Goal: Information Seeking & Learning: Compare options

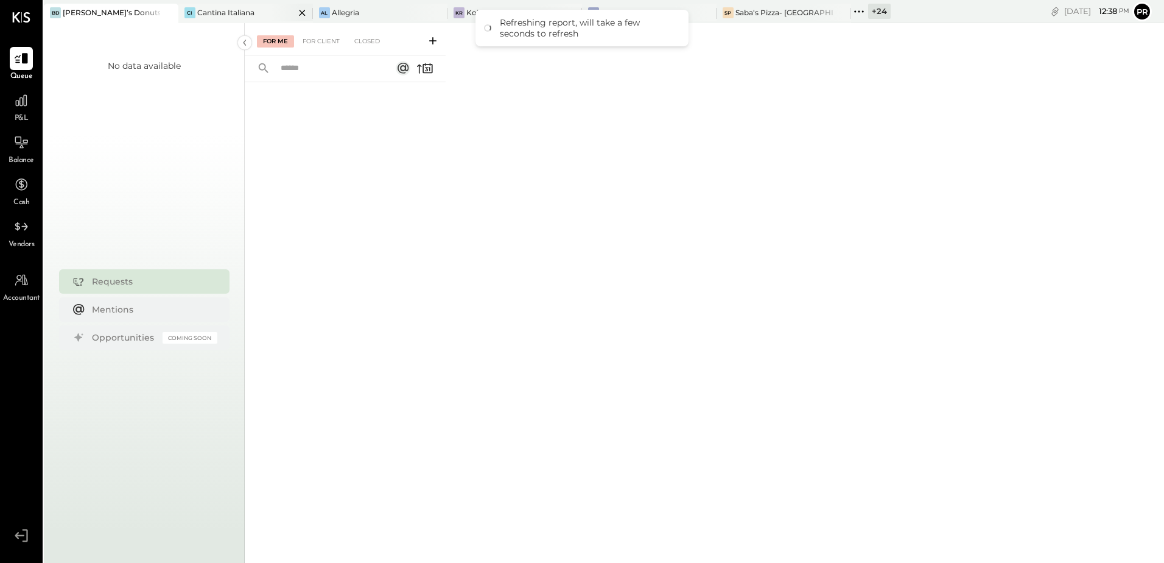
click at [295, 16] on icon at bounding box center [302, 12] width 15 height 15
click at [292, 16] on div "Al Allegria" at bounding box center [263, 12] width 134 height 11
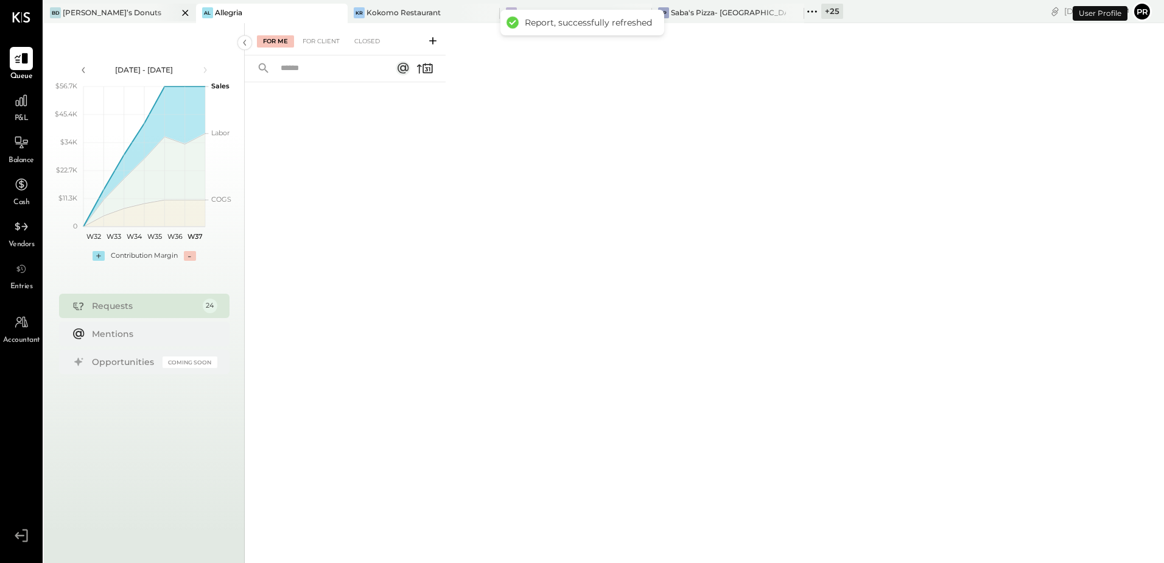
click at [182, 12] on icon at bounding box center [185, 13] width 6 height 6
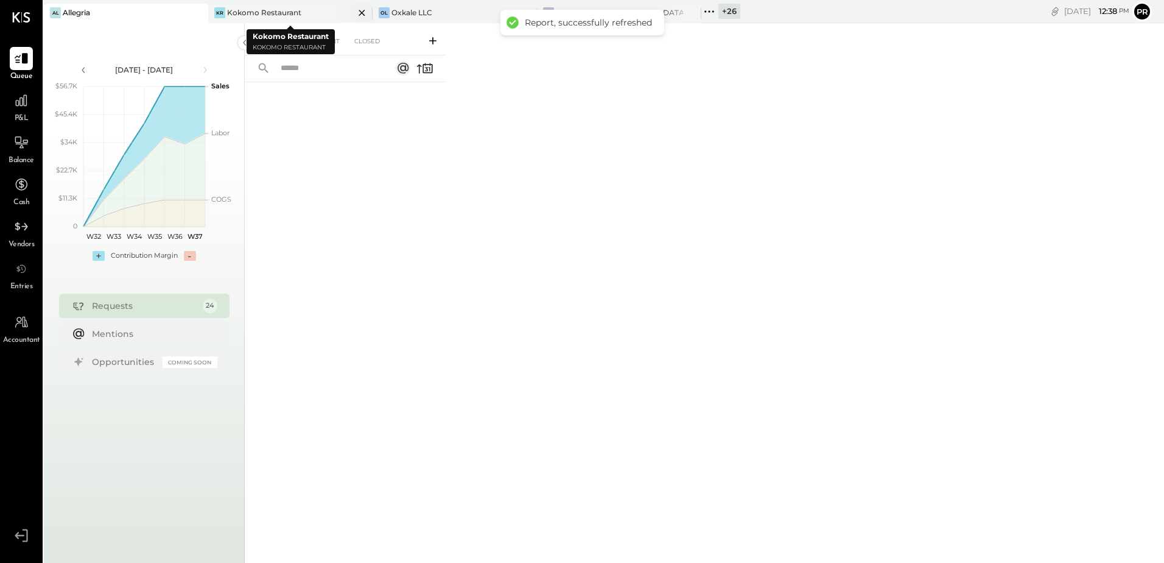
click at [362, 12] on icon at bounding box center [362, 13] width 6 height 6
click at [216, 9] on icon at bounding box center [216, 12] width 16 height 16
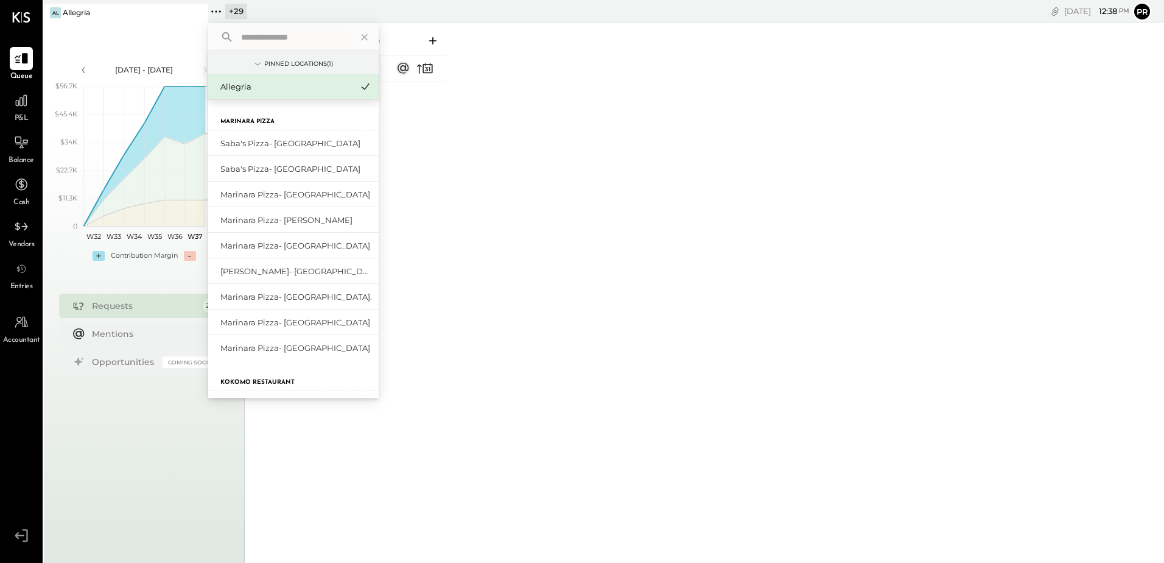
type input "*"
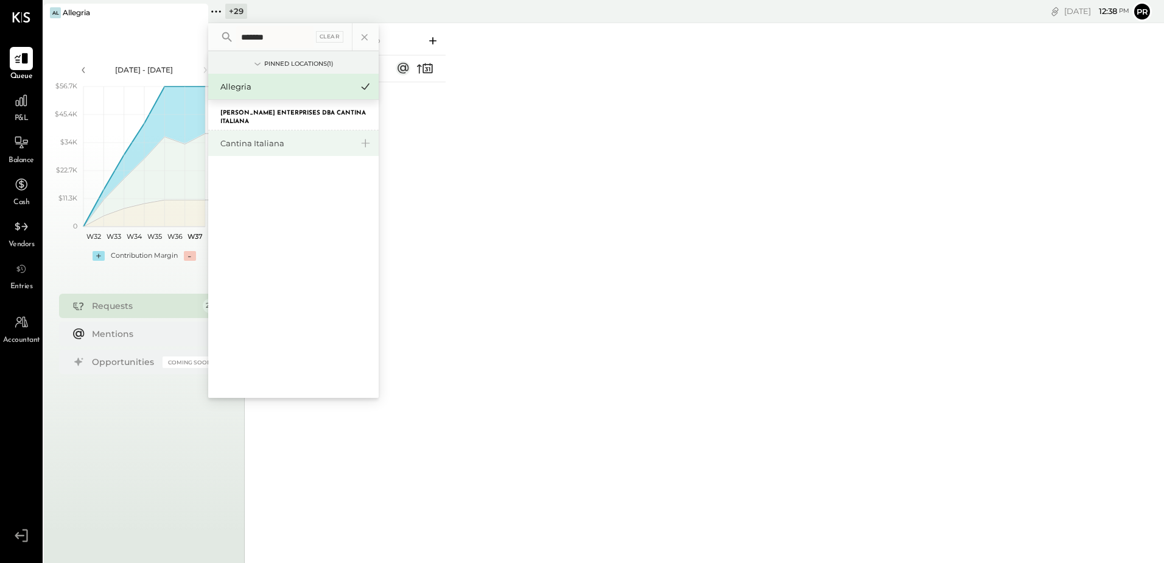
type input "*******"
click at [256, 141] on div "Cantina Italiana" at bounding box center [286, 144] width 132 height 12
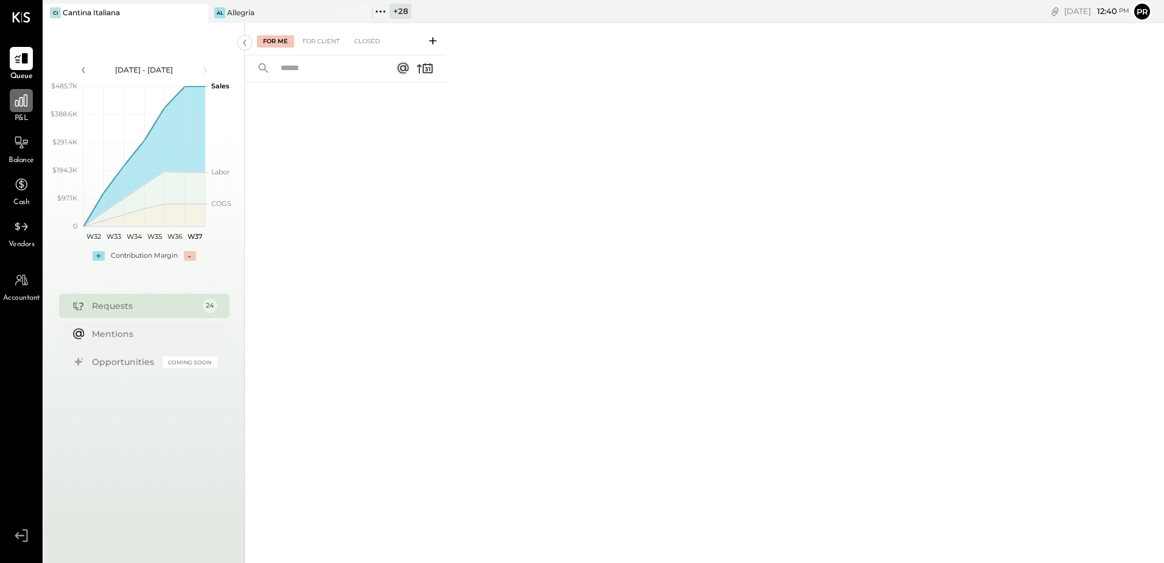
click at [27, 106] on icon at bounding box center [21, 100] width 12 height 12
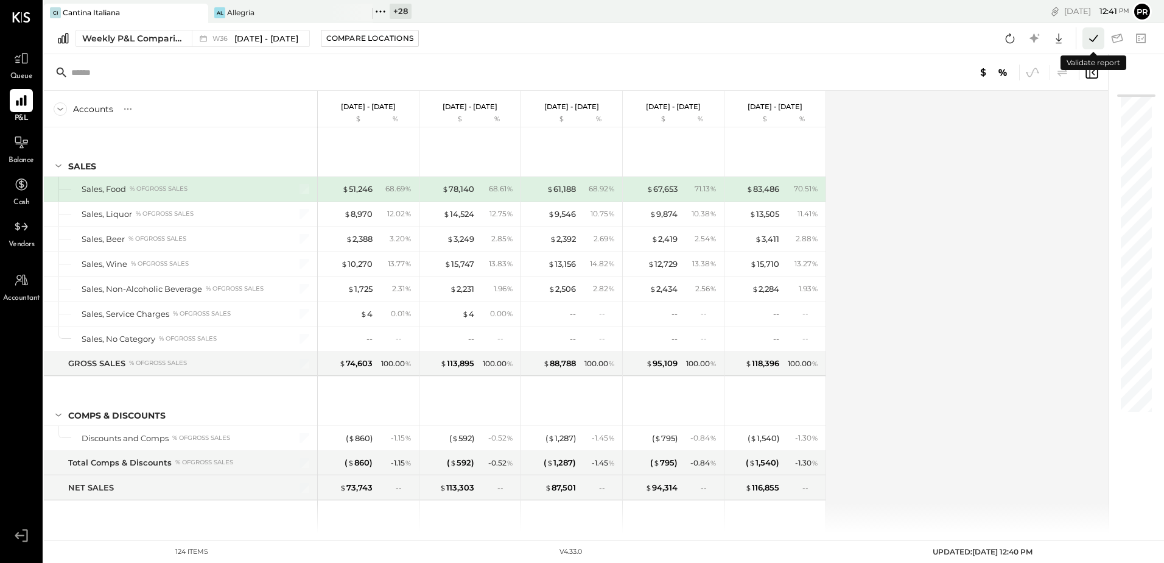
click at [1093, 38] on icon at bounding box center [1094, 38] width 16 height 16
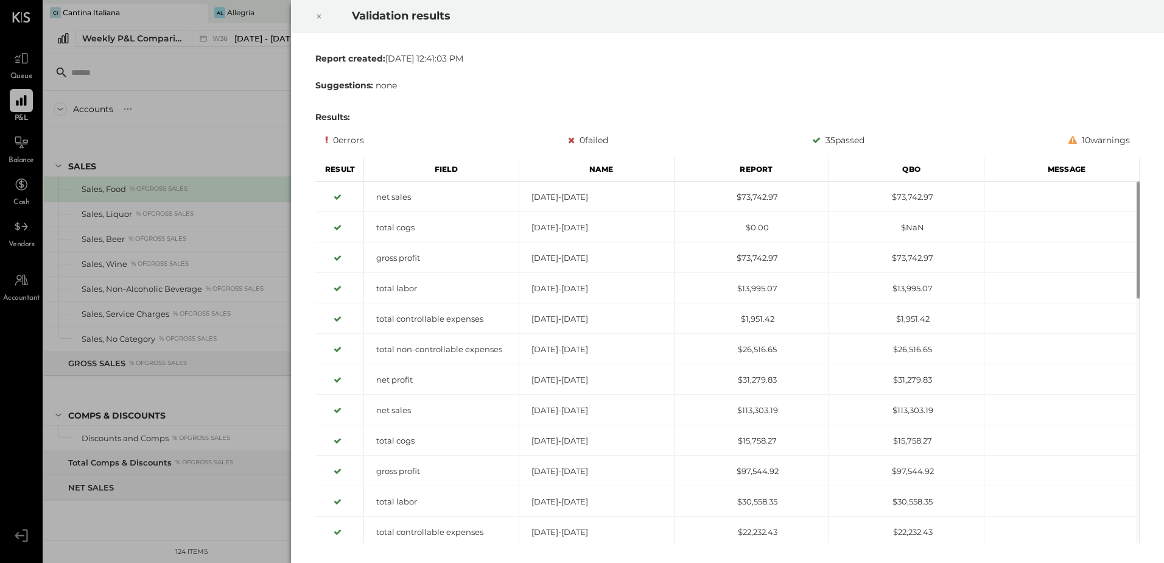
click at [318, 15] on icon at bounding box center [318, 16] width 7 height 15
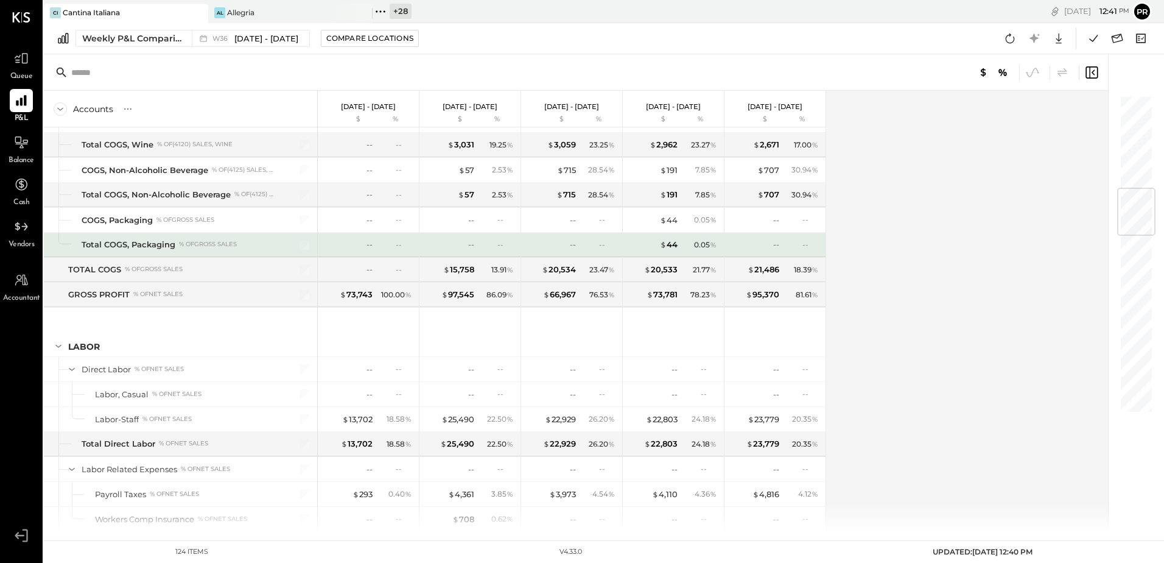
scroll to position [913, 0]
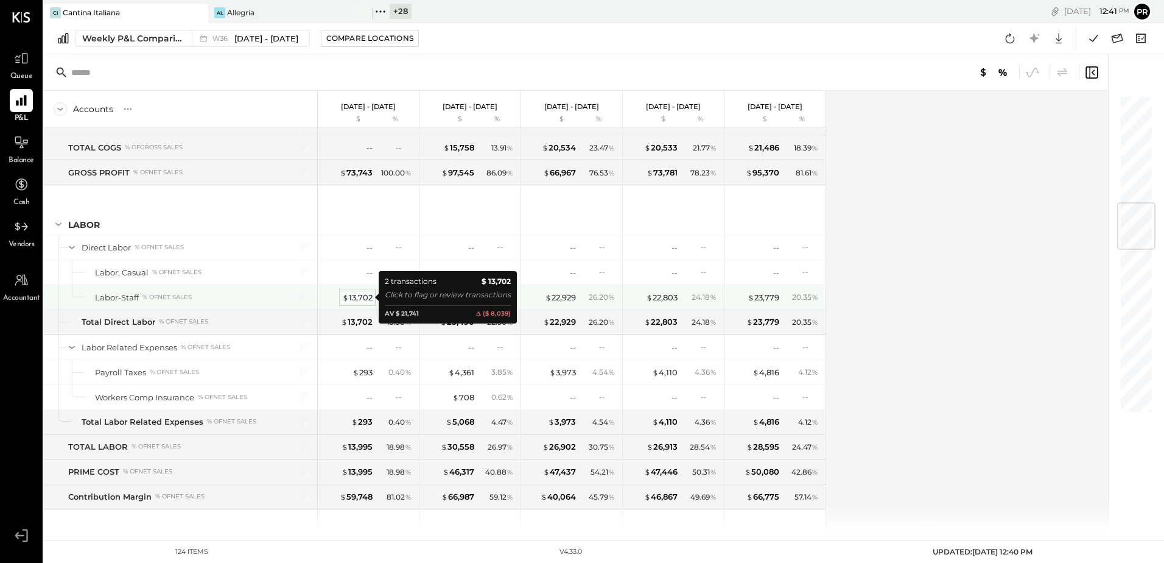
click at [356, 297] on div "$ 13,702" at bounding box center [357, 298] width 30 height 12
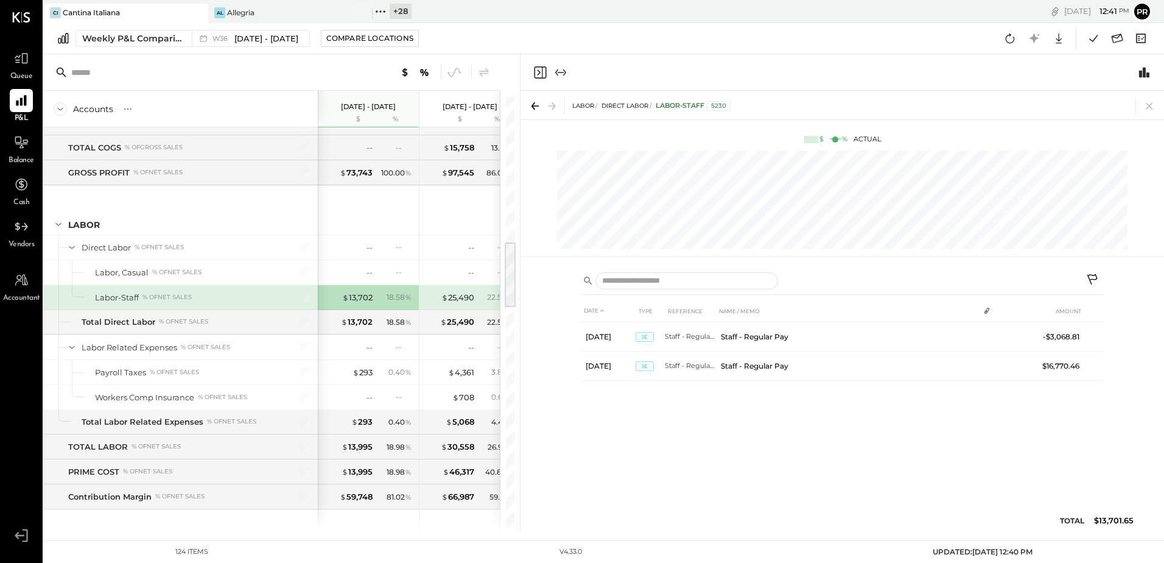
click at [535, 35] on div "Weekly P&L Comparison W36 [DATE] - [DATE] Compare Locations Google Sheets Excel" at bounding box center [604, 38] width 1120 height 31
click at [555, 27] on div "Weekly P&L Comparison W36 [DATE] - [DATE] Compare Locations Google Sheets Excel" at bounding box center [604, 38] width 1120 height 31
click at [534, 103] on icon at bounding box center [534, 105] width 4 height 7
click at [553, 103] on icon at bounding box center [554, 105] width 4 height 7
click at [1151, 102] on icon at bounding box center [1149, 105] width 17 height 17
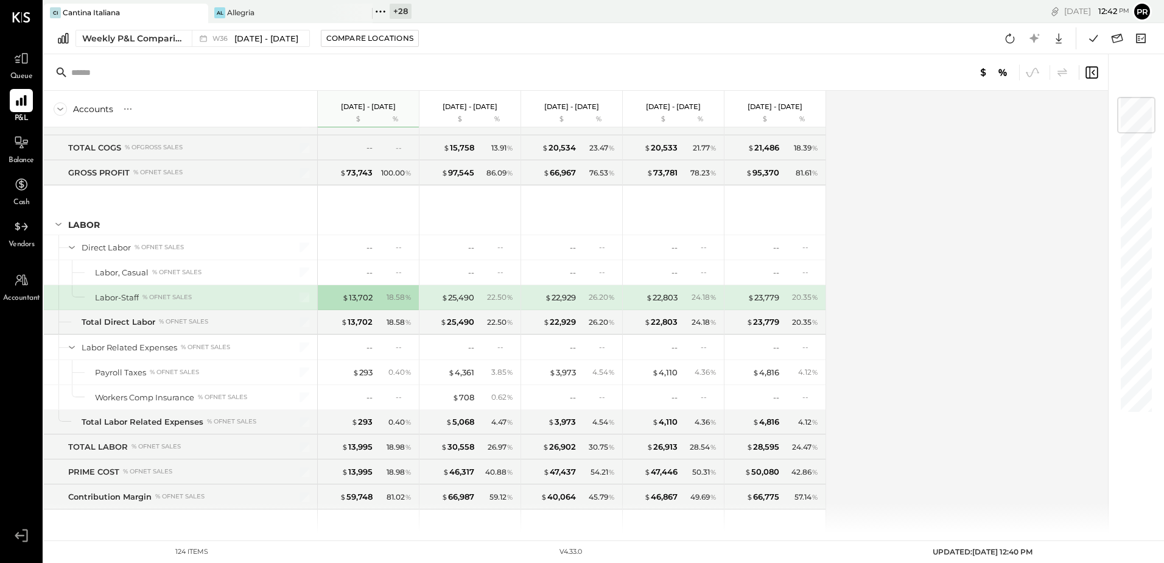
click at [476, 298] on div "$ 25,490 22.50 %" at bounding box center [471, 297] width 91 height 24
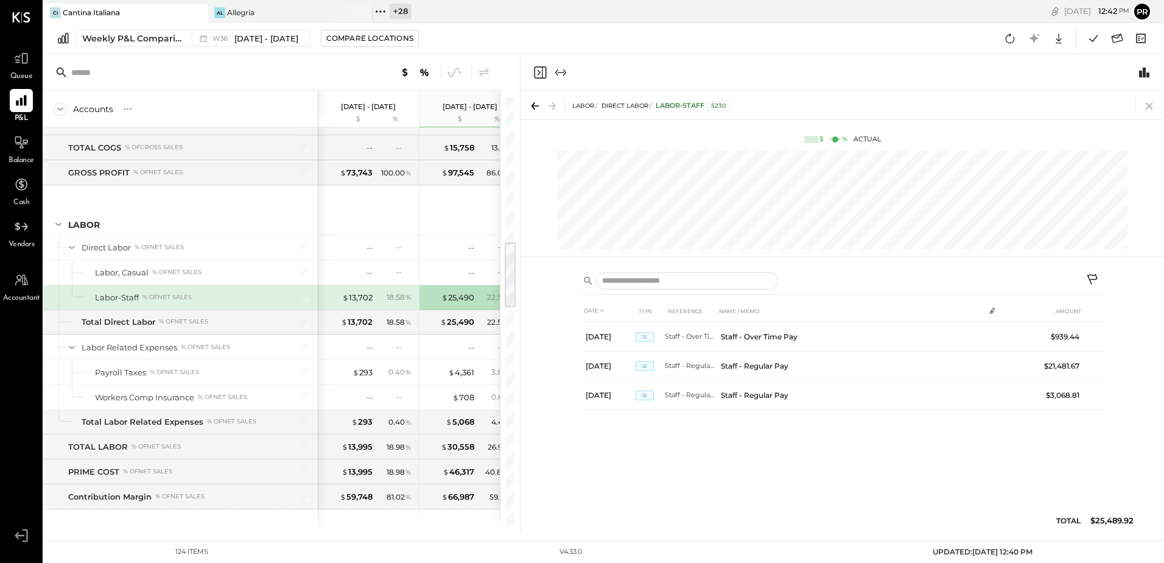
click at [1154, 109] on icon at bounding box center [1149, 105] width 17 height 17
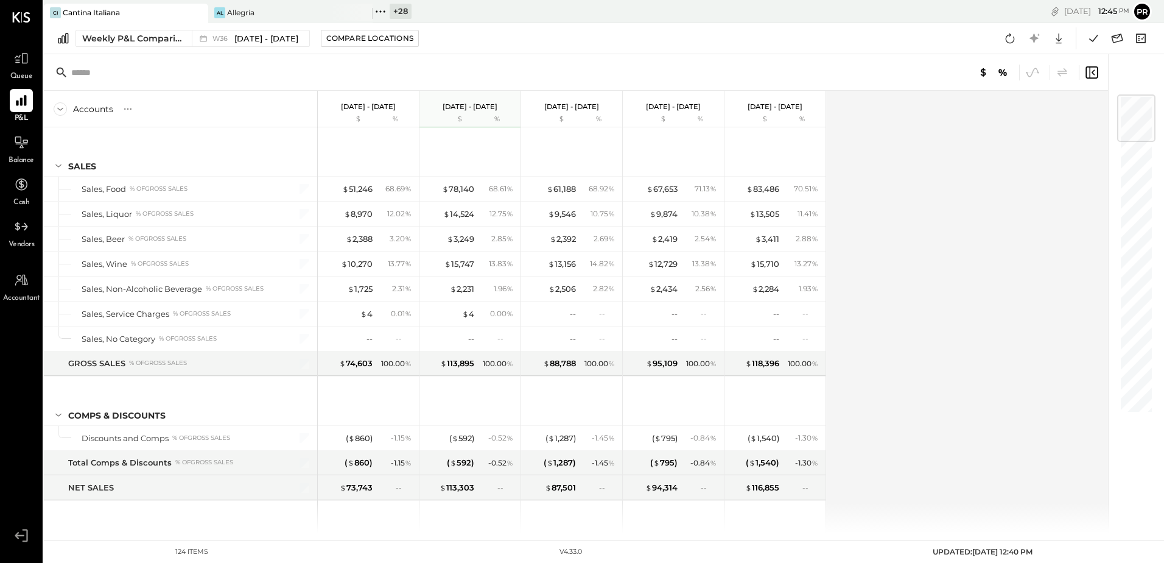
click at [380, 12] on icon at bounding box center [381, 12] width 16 height 16
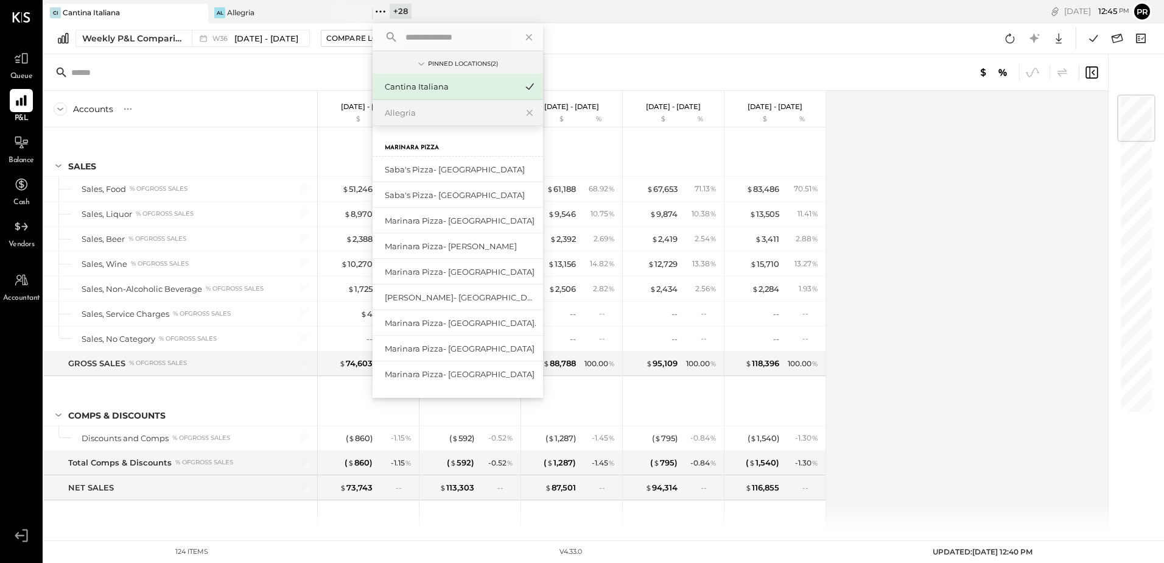
click at [433, 35] on input "text" at bounding box center [457, 37] width 113 height 22
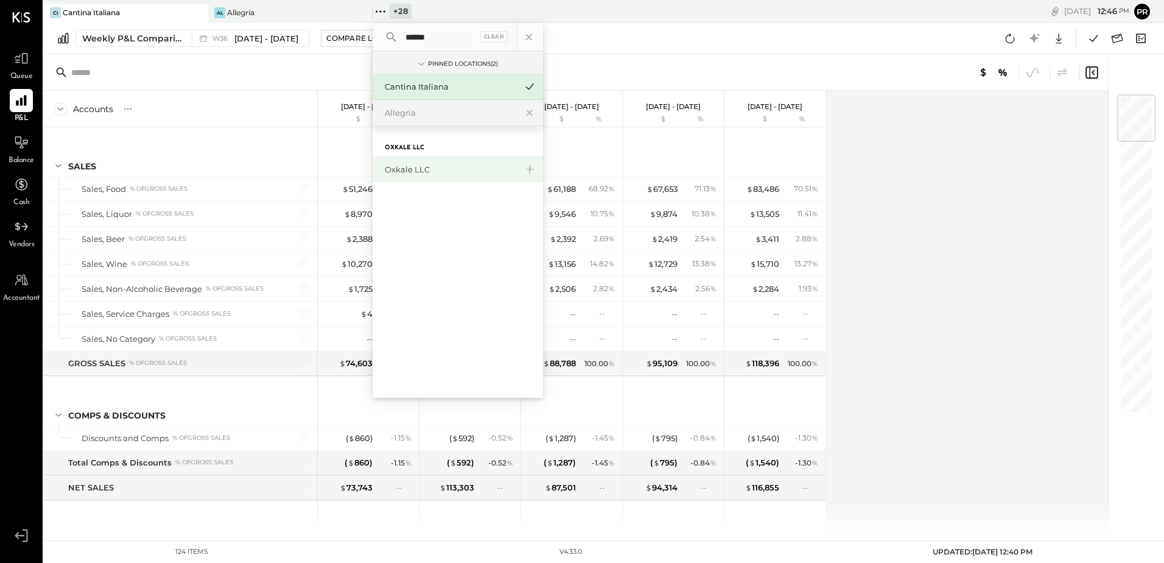
type input "******"
click at [405, 169] on div "Oxkale LLC" at bounding box center [451, 170] width 132 height 12
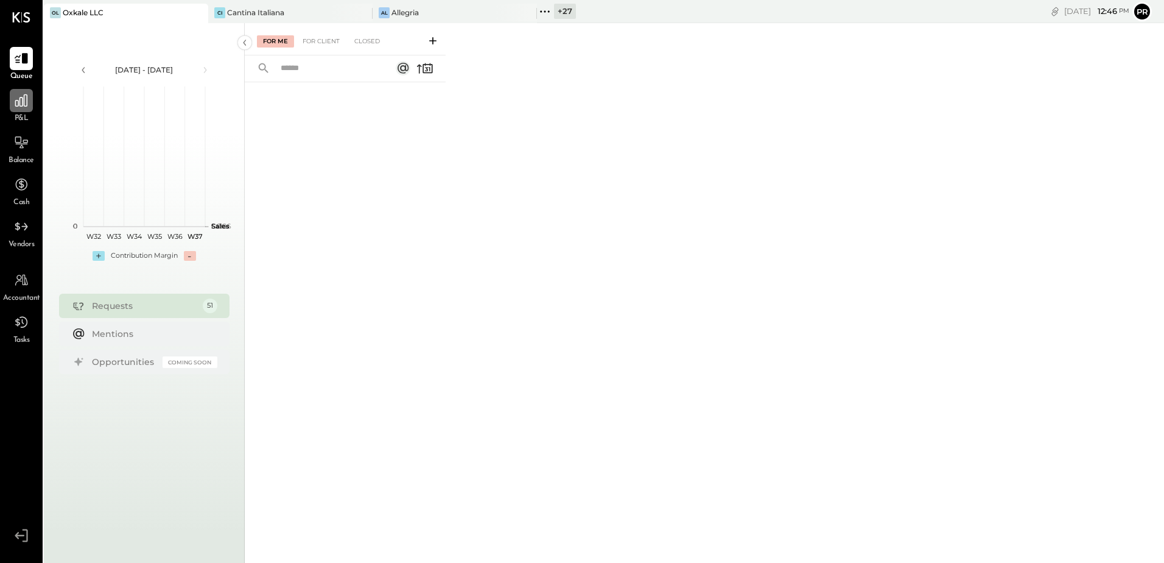
click at [26, 99] on icon at bounding box center [21, 101] width 16 height 16
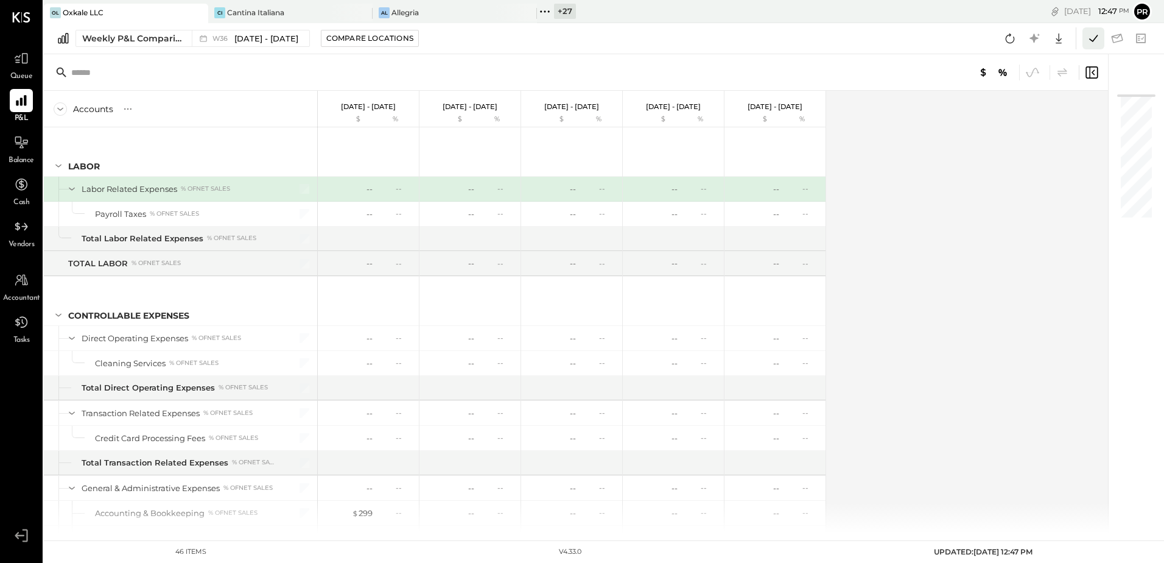
click at [1090, 38] on icon at bounding box center [1094, 38] width 16 height 16
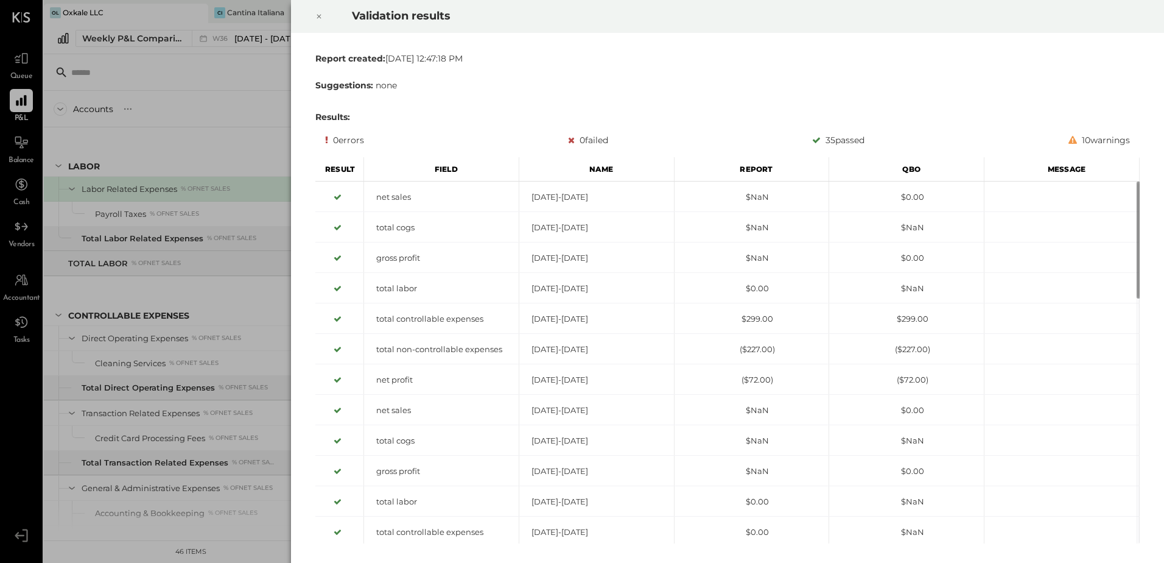
click at [314, 9] on div at bounding box center [319, 16] width 27 height 34
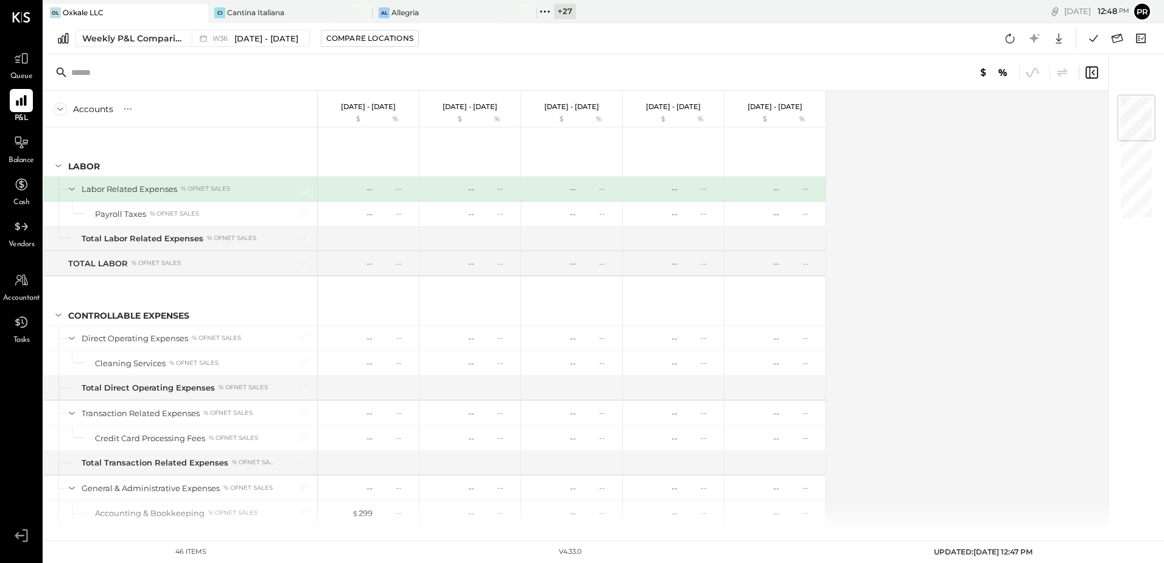
click at [549, 12] on icon at bounding box center [545, 12] width 16 height 16
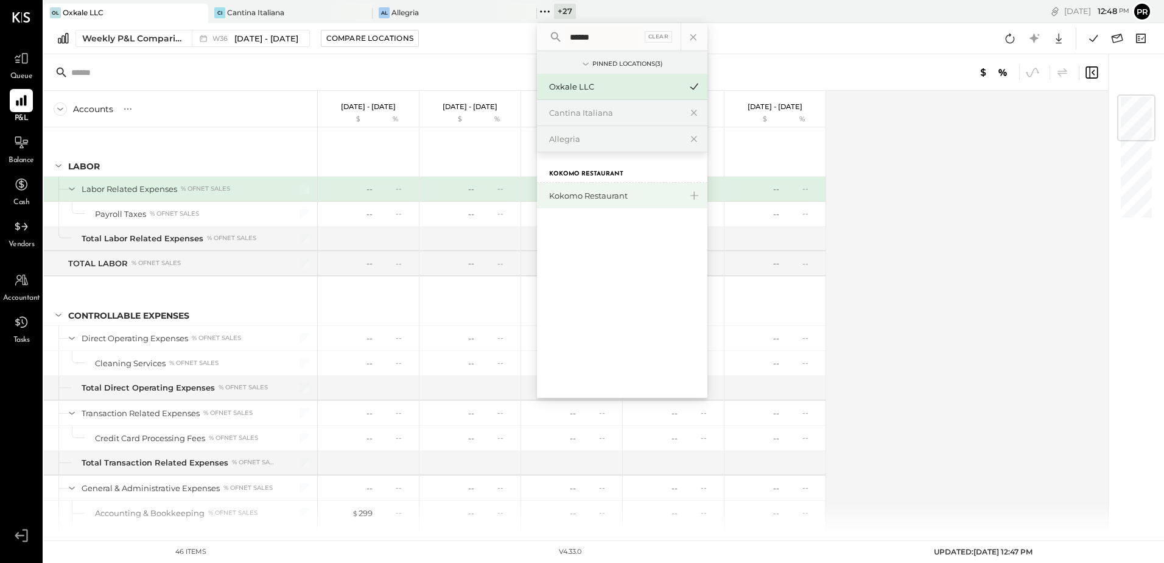
type input "******"
click at [591, 195] on div "Kokomo Restaurant" at bounding box center [615, 196] width 132 height 12
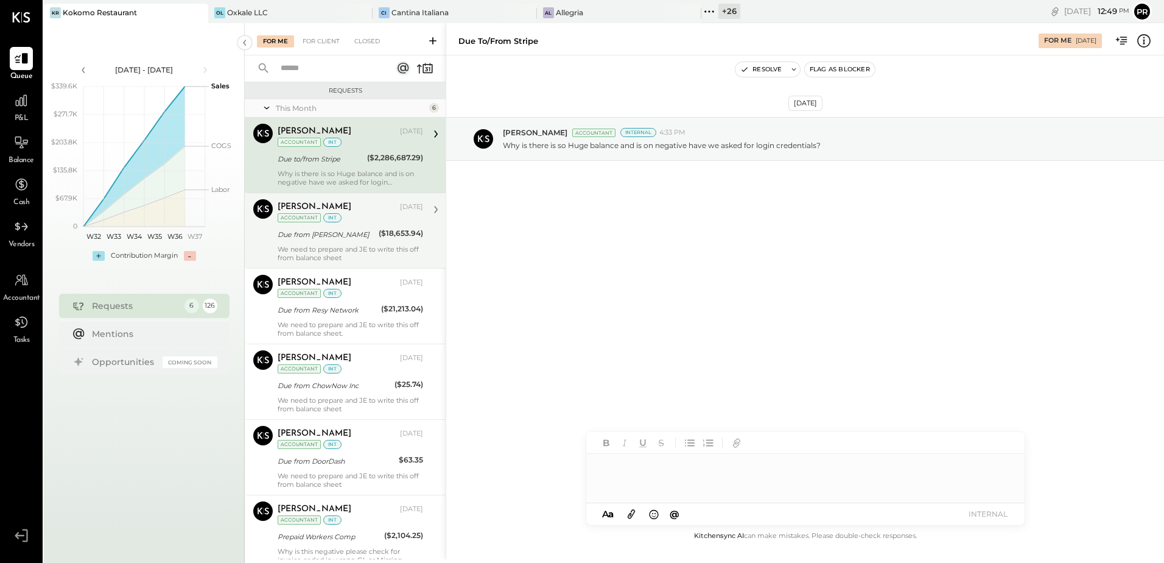
scroll to position [46, 0]
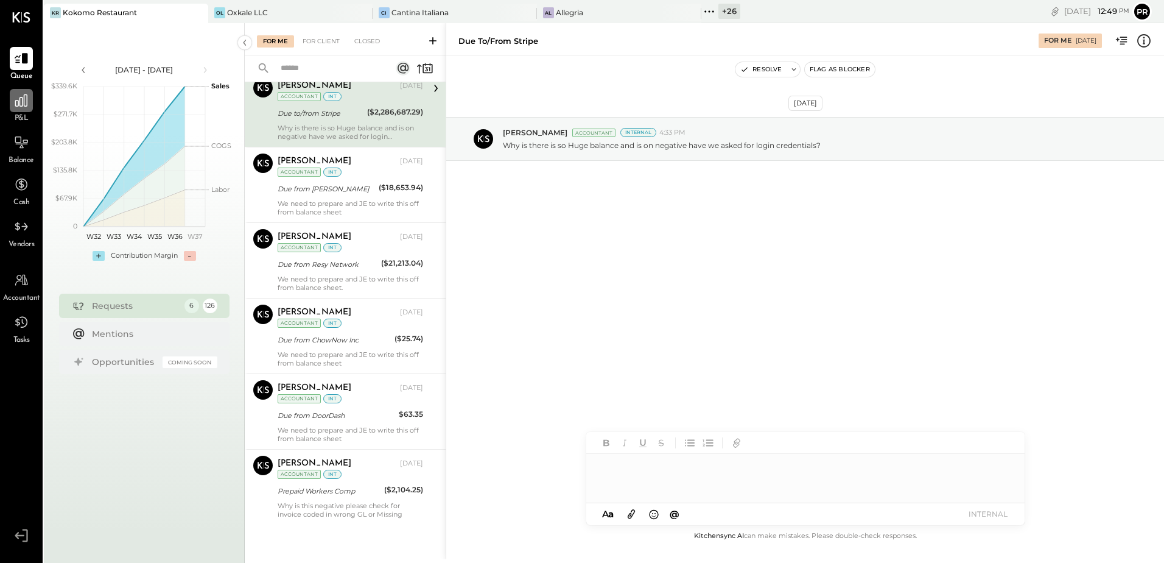
click at [12, 105] on div at bounding box center [21, 100] width 23 height 23
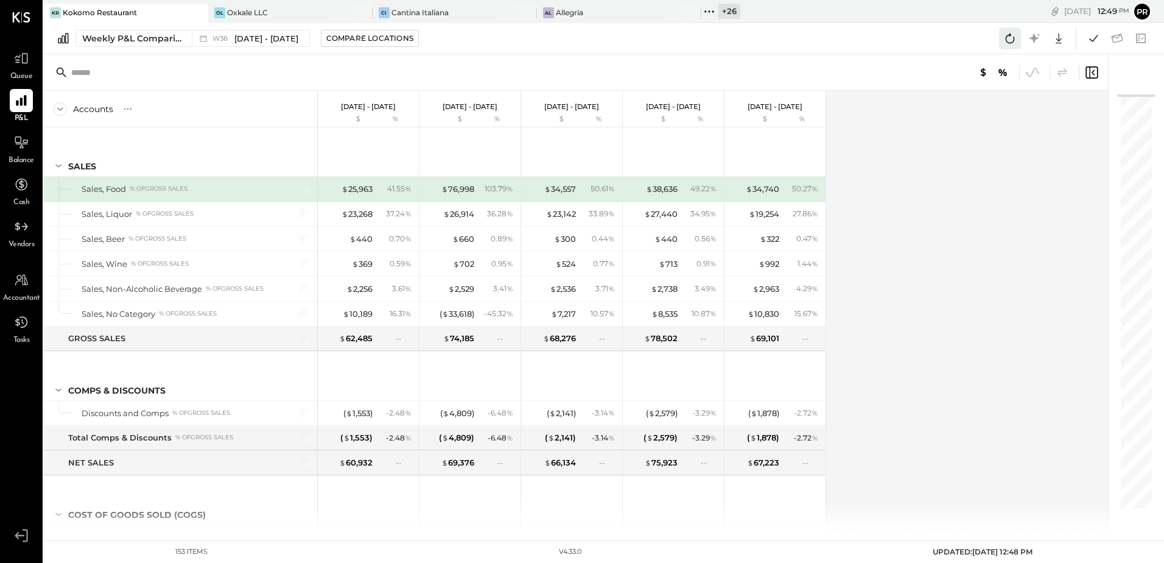
click at [1008, 37] on icon at bounding box center [1010, 38] width 16 height 16
click at [1095, 40] on icon at bounding box center [1094, 38] width 16 height 16
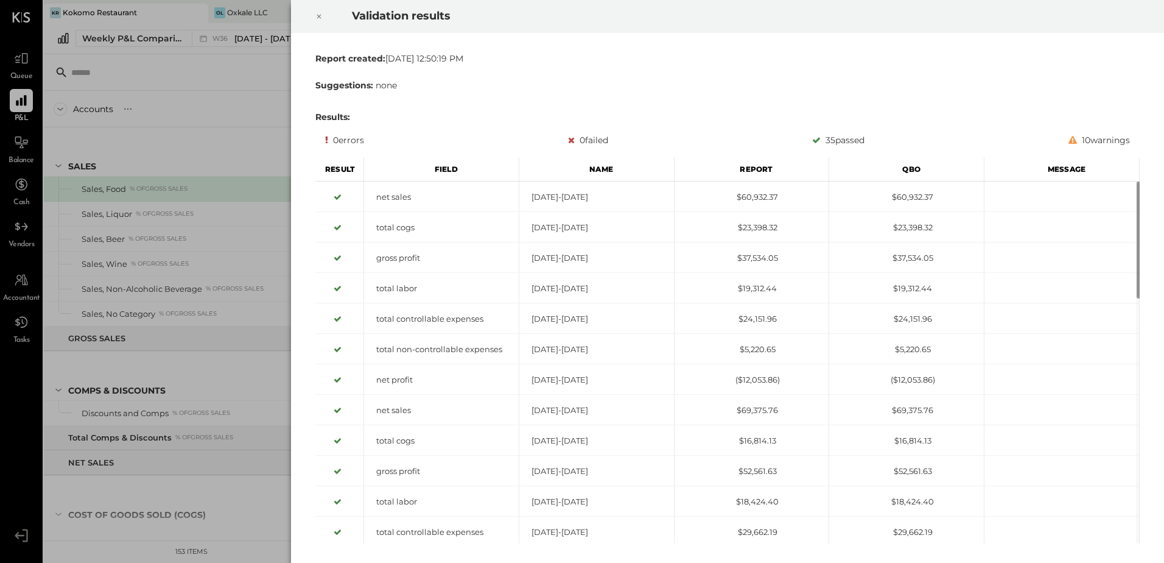
click at [317, 12] on icon at bounding box center [318, 16] width 7 height 15
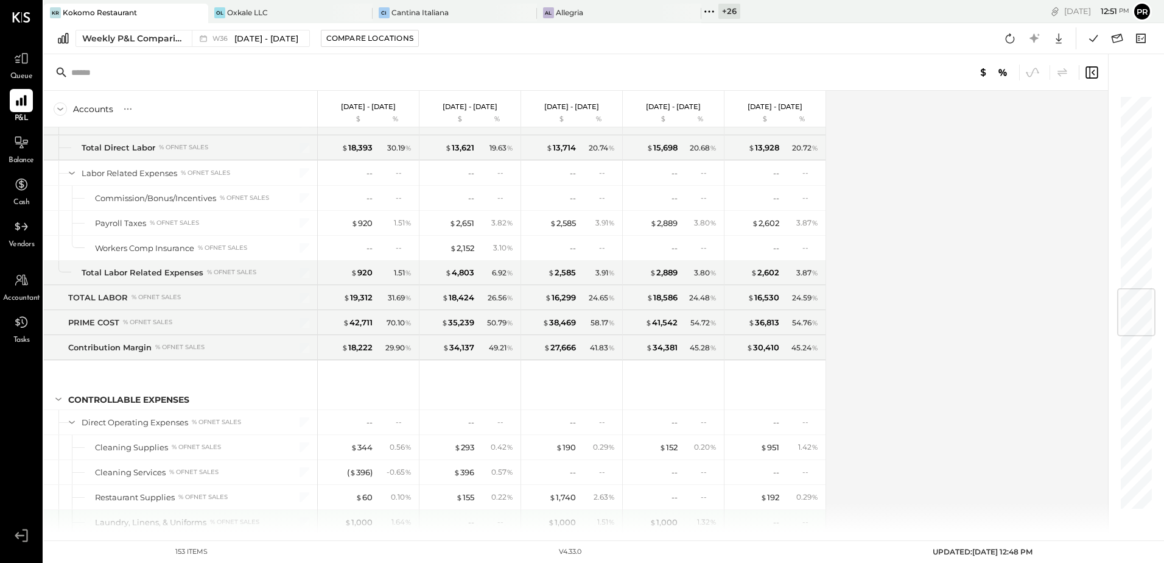
scroll to position [1766, 0]
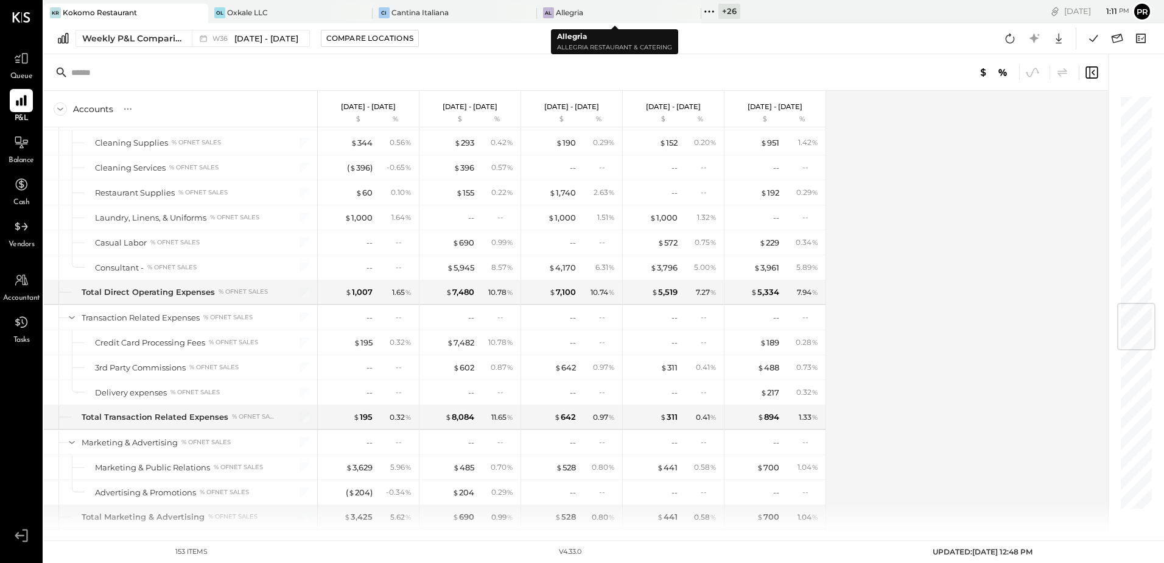
click at [706, 9] on icon at bounding box center [709, 12] width 16 height 16
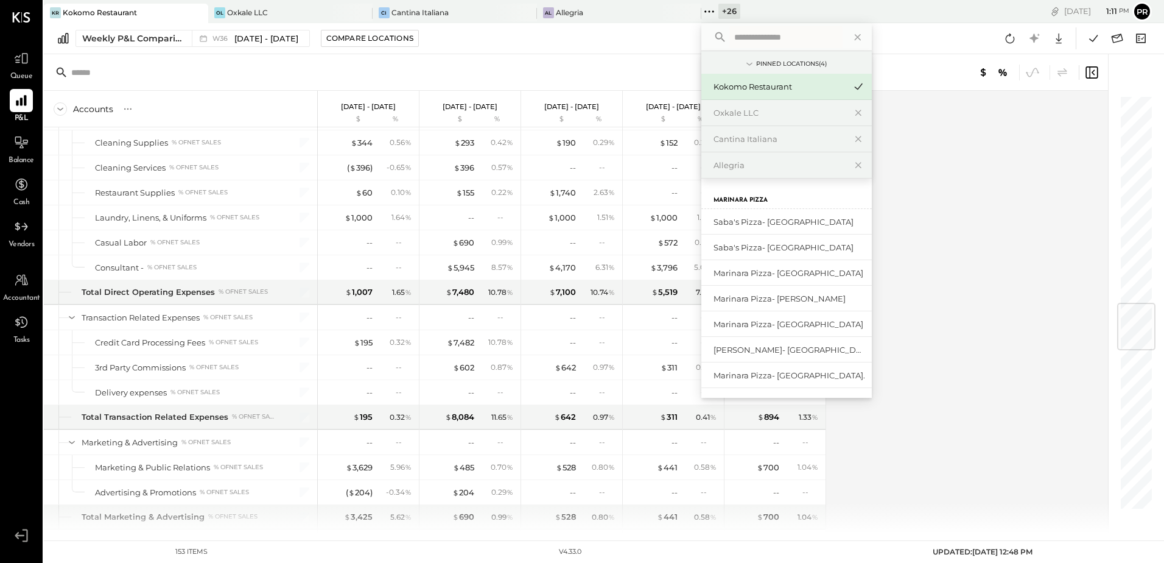
click at [738, 40] on input "text" at bounding box center [785, 37] width 113 height 22
type input "*"
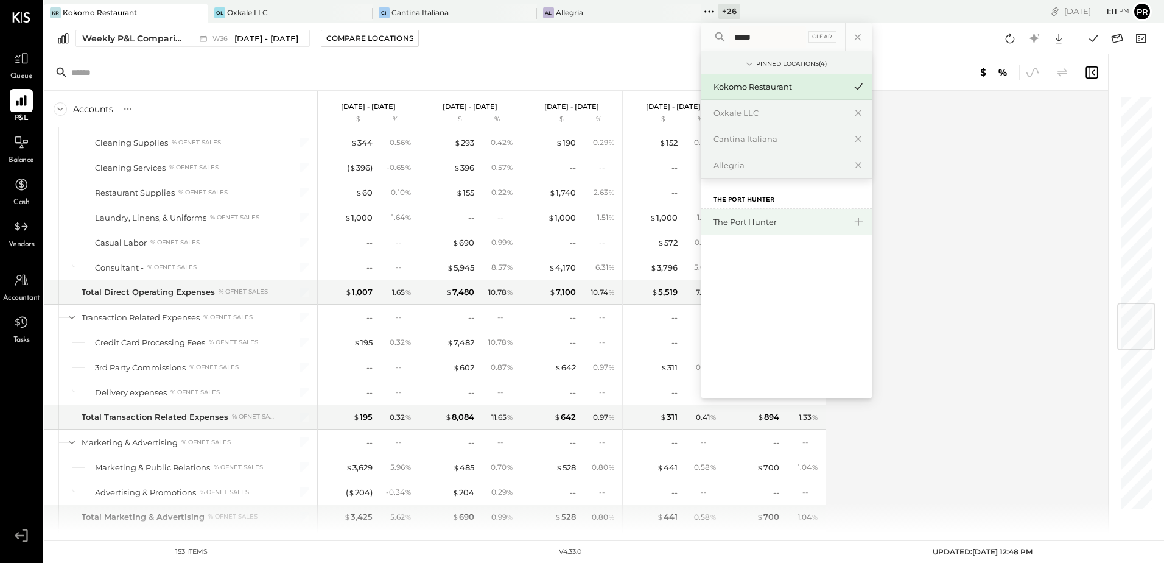
type input "****"
click at [732, 226] on div "The Port Hunter" at bounding box center [780, 222] width 132 height 12
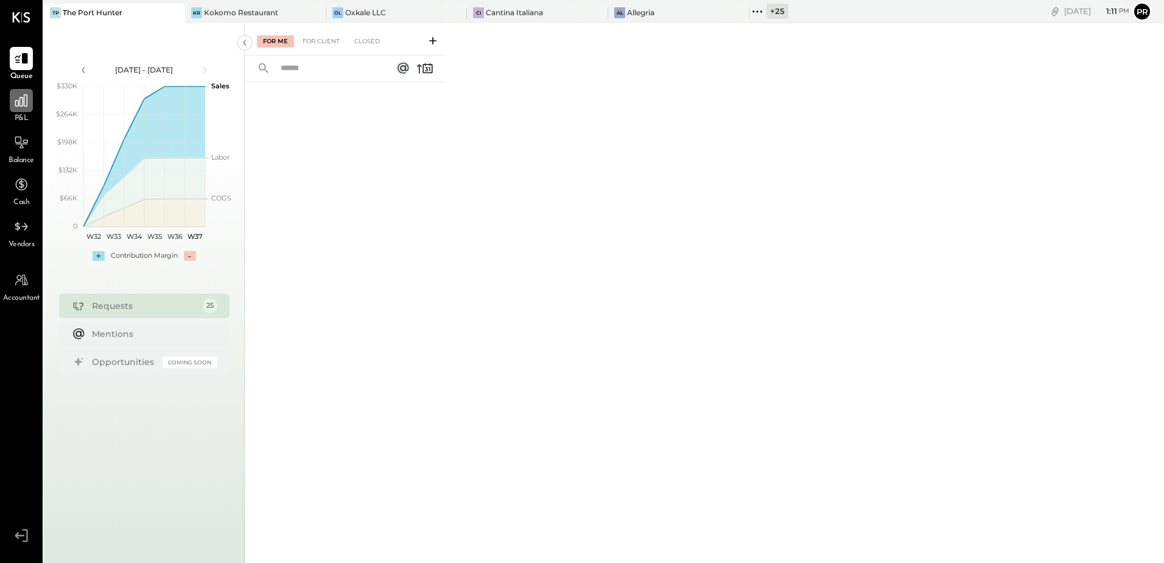
click at [16, 100] on icon at bounding box center [21, 100] width 12 height 12
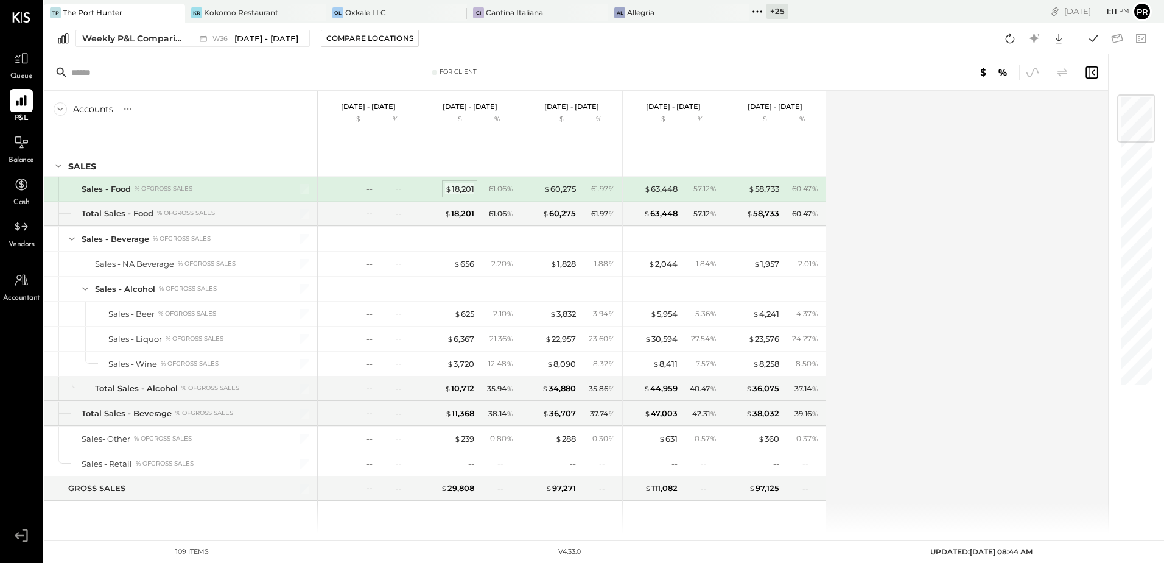
click at [471, 190] on div "$ 18,201" at bounding box center [459, 189] width 29 height 12
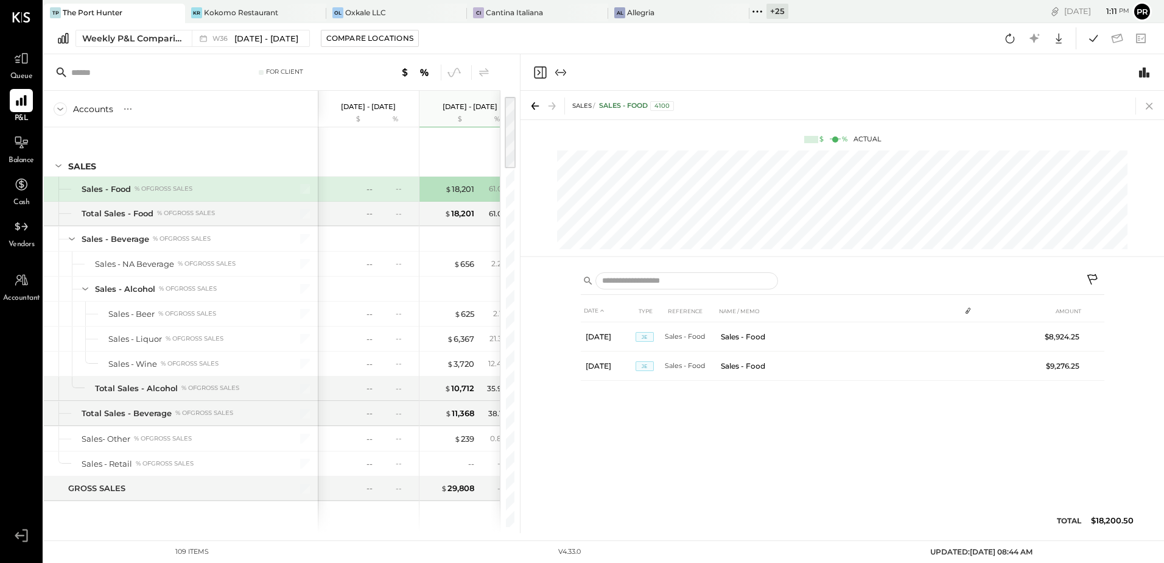
click at [1154, 108] on icon at bounding box center [1149, 105] width 17 height 17
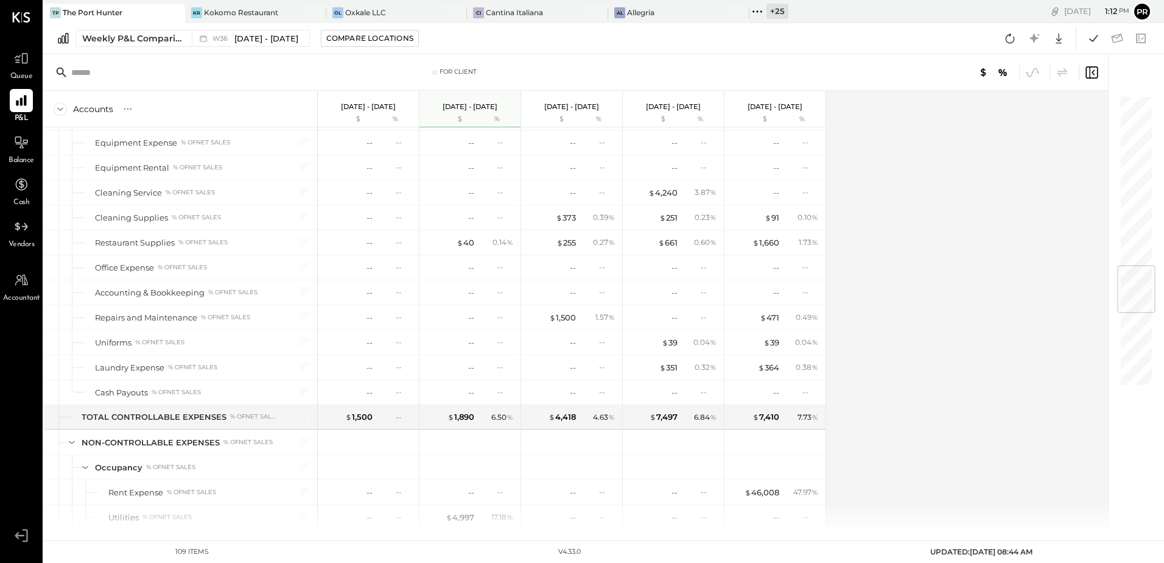
scroll to position [1374, 0]
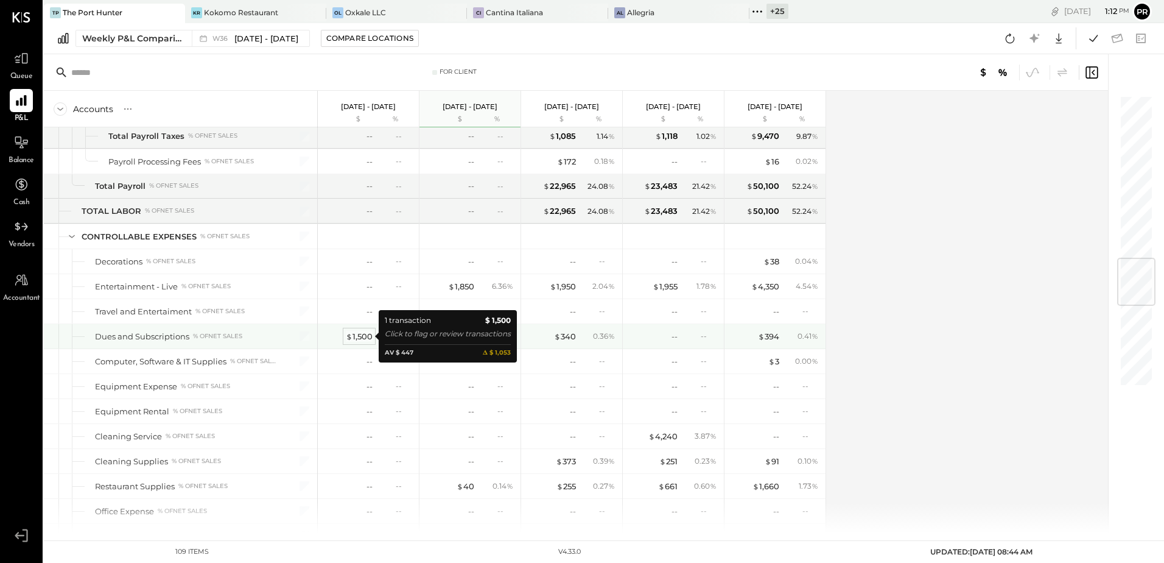
click at [371, 336] on div "$ 1,500" at bounding box center [359, 337] width 27 height 12
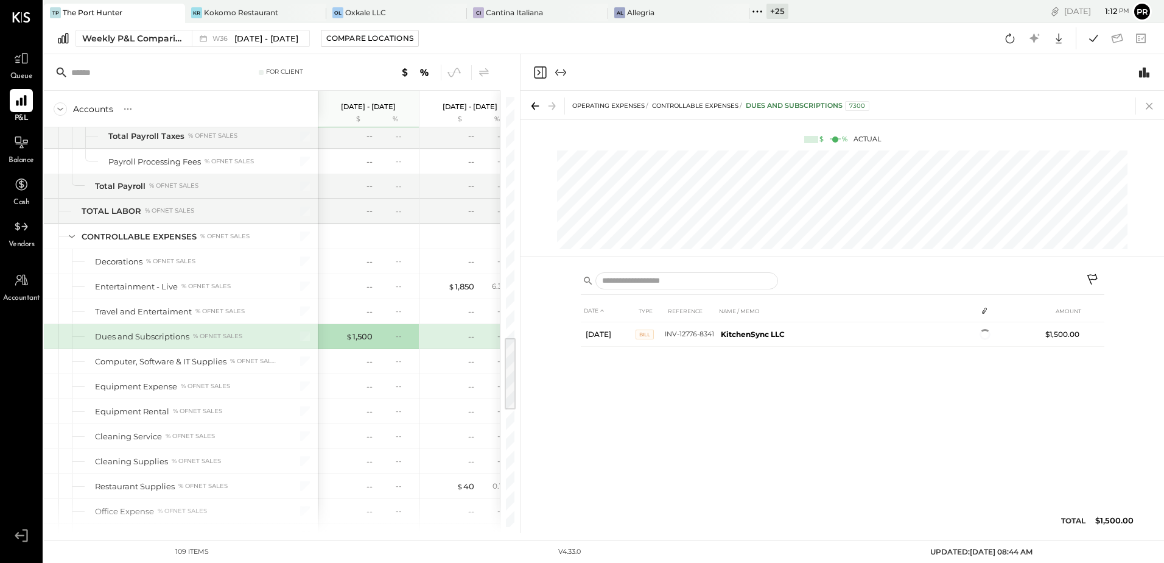
click at [1148, 106] on icon at bounding box center [1149, 105] width 17 height 17
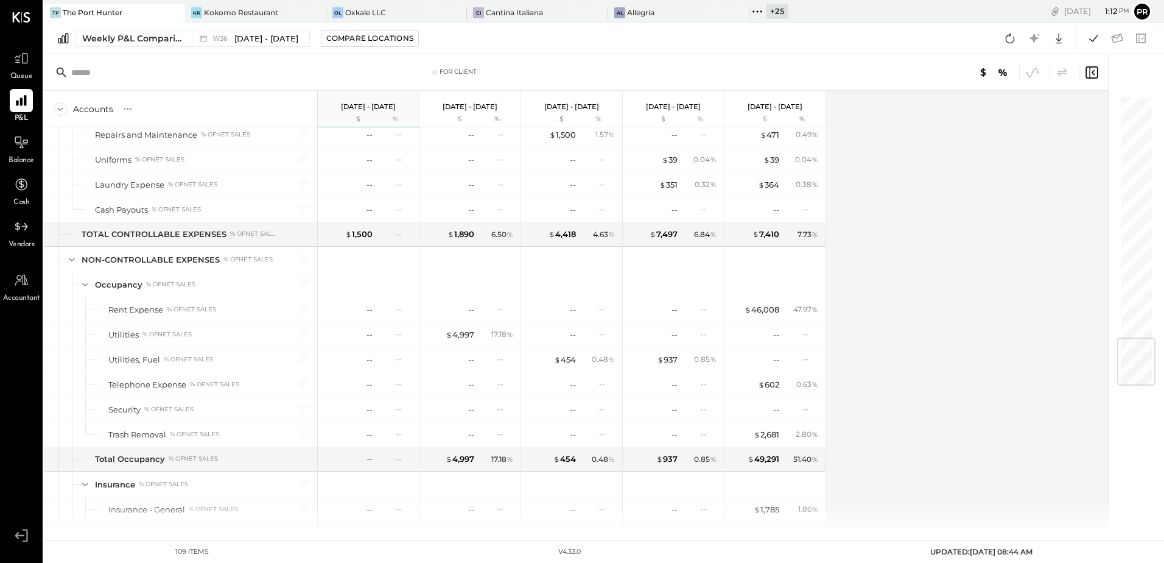
scroll to position [2043, 0]
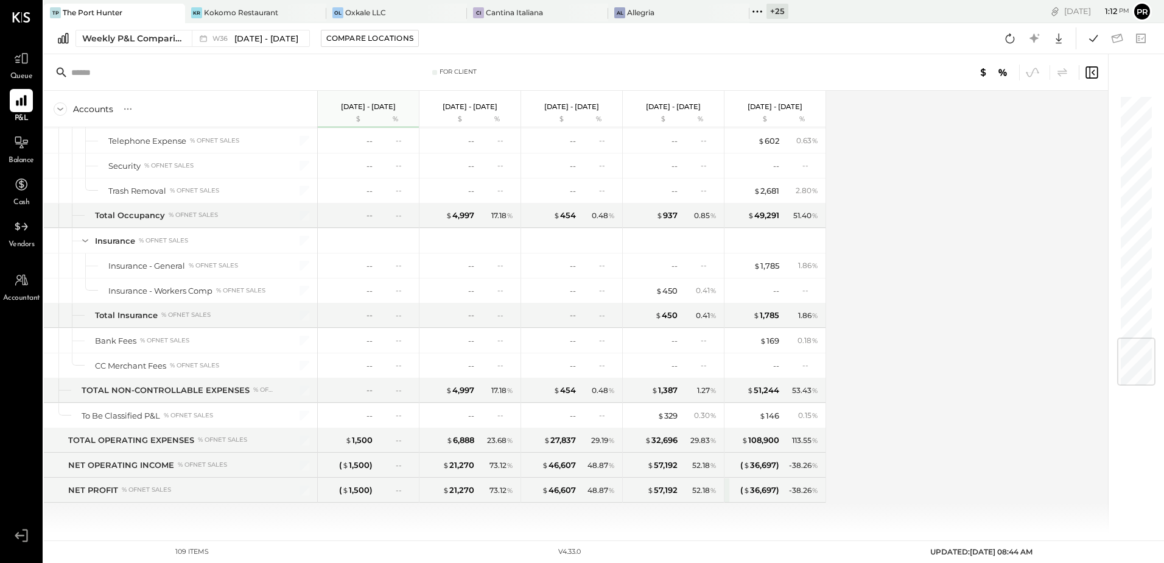
click at [756, 10] on icon at bounding box center [757, 11] width 2 height 2
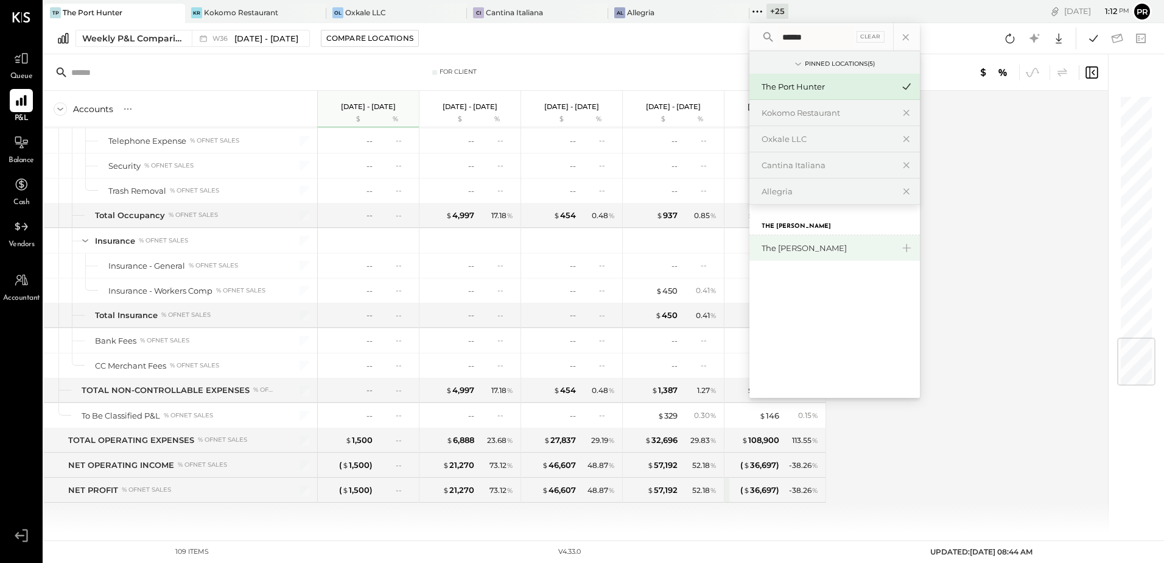
type input "******"
click at [789, 250] on div "The [PERSON_NAME]" at bounding box center [828, 248] width 132 height 12
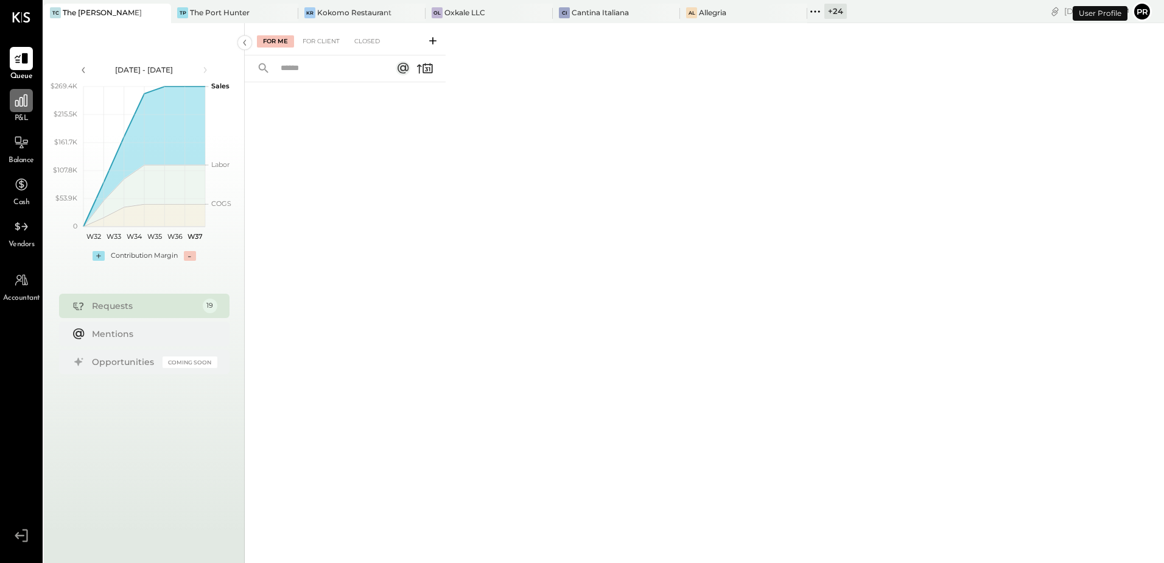
click at [26, 108] on icon at bounding box center [21, 101] width 16 height 16
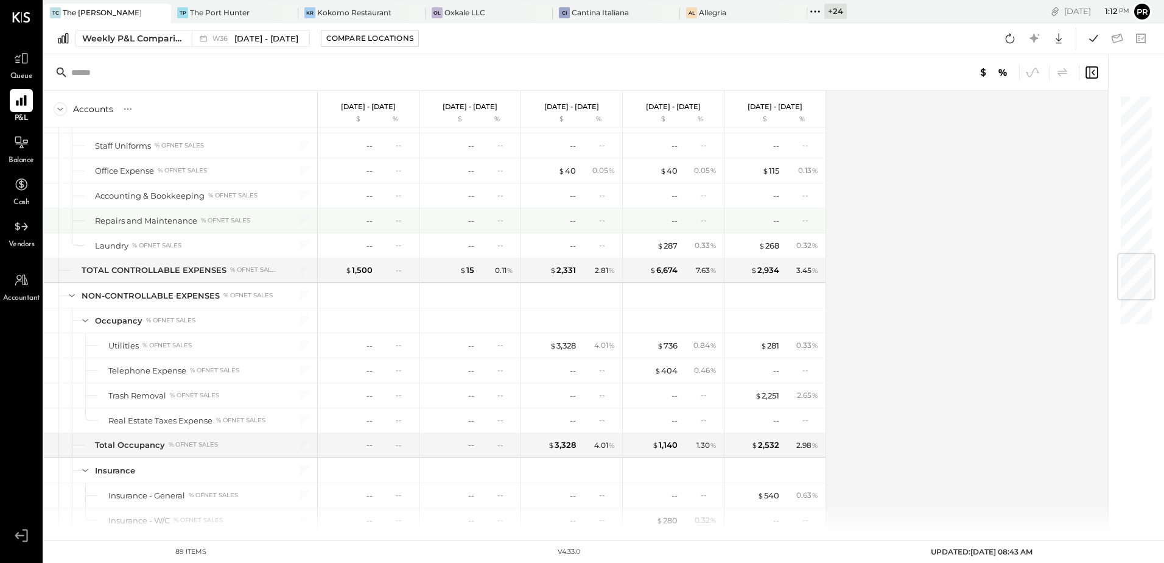
scroll to position [1544, 0]
